Goal: Navigation & Orientation: Find specific page/section

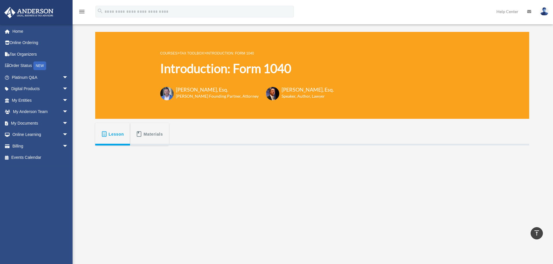
scroll to position [145, 0]
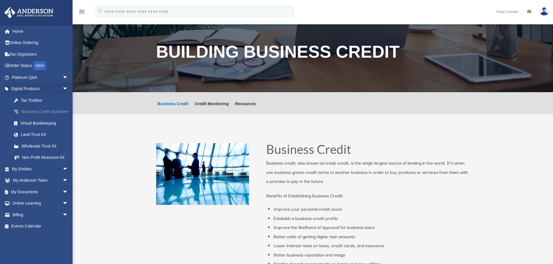
click at [31, 116] on div "Business Credit Optimizer" at bounding box center [44, 111] width 49 height 7
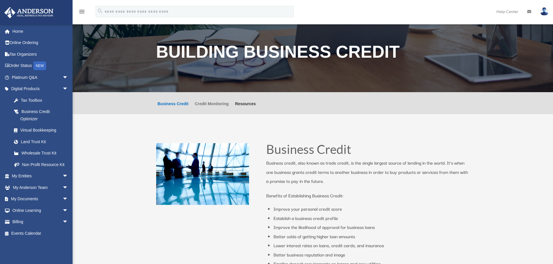
click at [205, 102] on link "Credit Monitoring" at bounding box center [212, 108] width 34 height 12
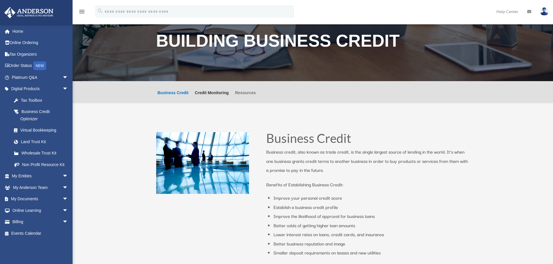
scroll to position [53, 0]
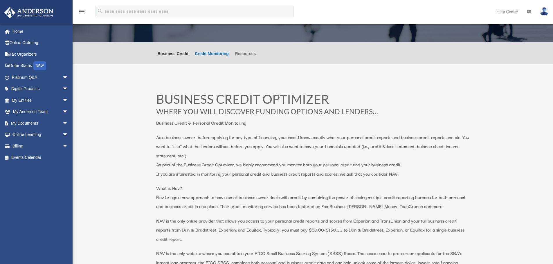
scroll to position [58, 0]
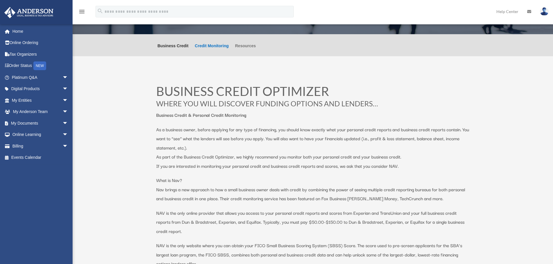
click at [250, 49] on link "Resources" at bounding box center [245, 50] width 21 height 12
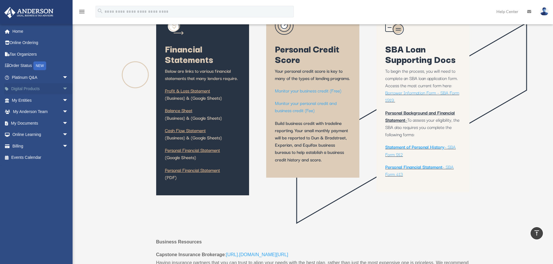
scroll to position [116, 0]
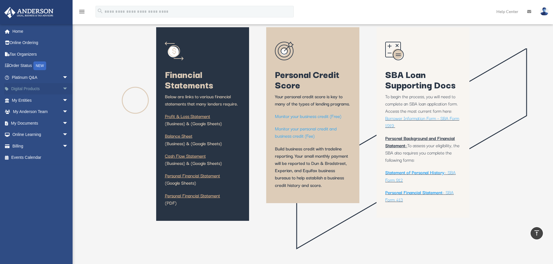
click at [62, 89] on span "arrow_drop_down" at bounding box center [68, 89] width 12 height 12
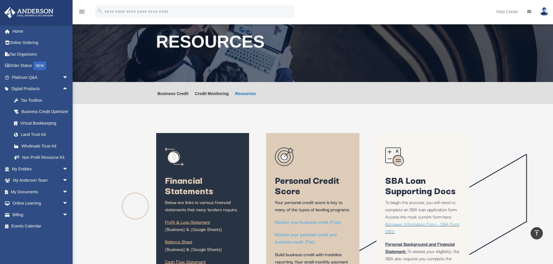
scroll to position [0, 0]
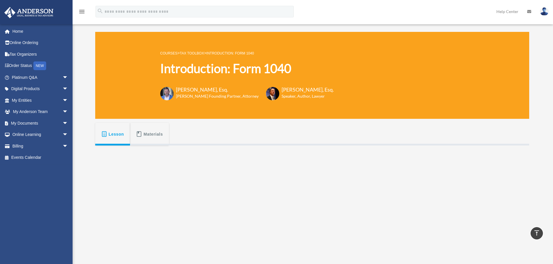
scroll to position [145, 0]
